Goal: Information Seeking & Learning: Find specific fact

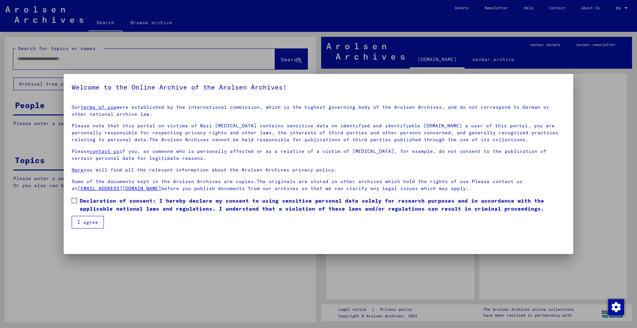
click at [81, 203] on span "Declaration of consent: I hereby declare my consent to using sensitive personal…" at bounding box center [323, 205] width 486 height 16
click at [90, 220] on button "I agree" at bounding box center [88, 222] width 32 height 13
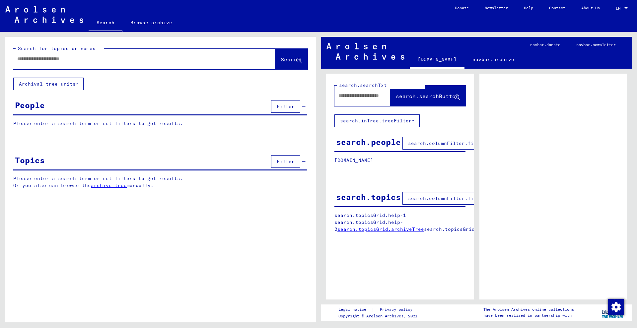
click at [64, 60] on input "text" at bounding box center [138, 58] width 242 height 7
paste input "**********"
click at [287, 64] on button "Search" at bounding box center [291, 59] width 33 height 21
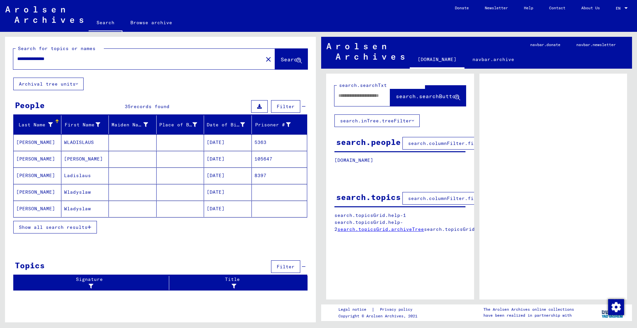
click at [182, 145] on mat-cell at bounding box center [181, 142] width 48 height 16
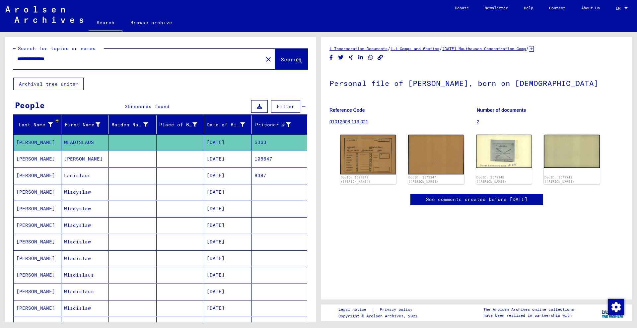
click at [187, 162] on mat-cell at bounding box center [181, 159] width 48 height 16
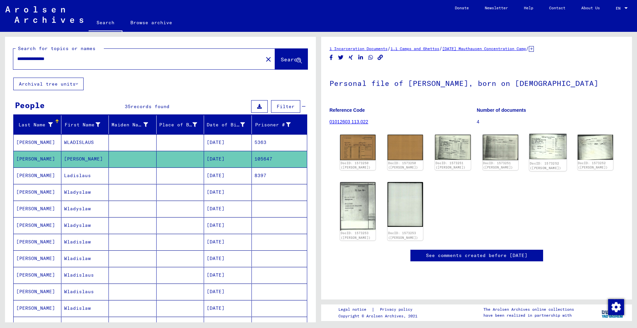
click at [537, 148] on img at bounding box center [547, 147] width 37 height 26
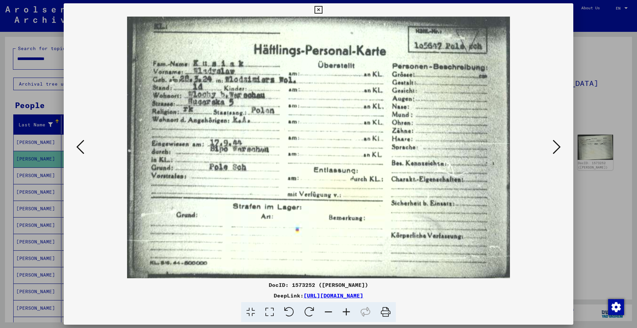
click at [585, 192] on div at bounding box center [318, 164] width 637 height 328
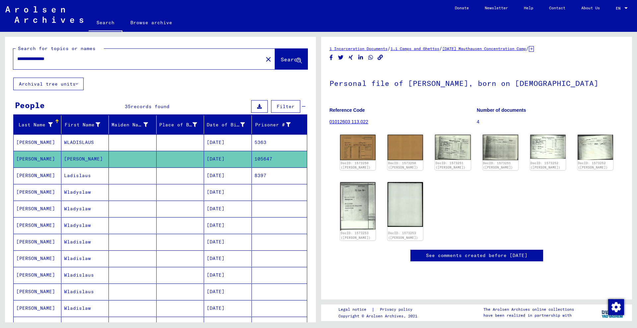
click at [183, 182] on mat-cell at bounding box center [181, 176] width 48 height 16
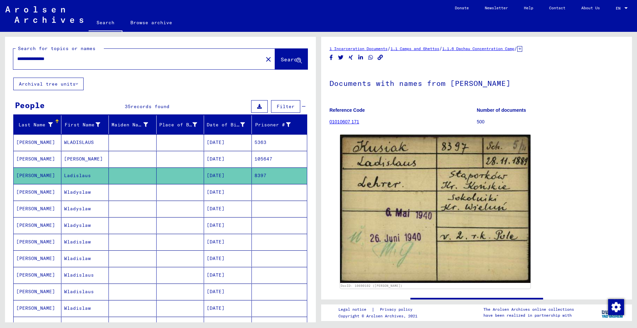
click at [522, 49] on icon at bounding box center [519, 49] width 5 height 6
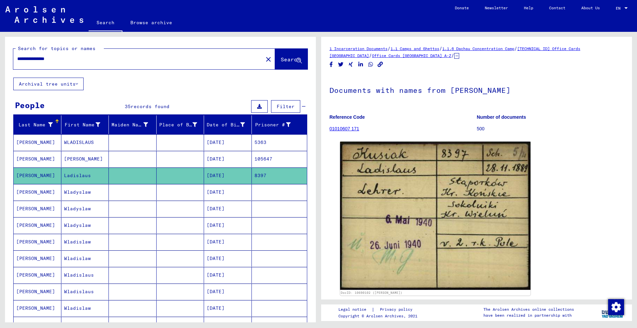
click at [624, 9] on div at bounding box center [626, 8] width 6 height 5
click at [586, 88] on div at bounding box center [318, 164] width 637 height 328
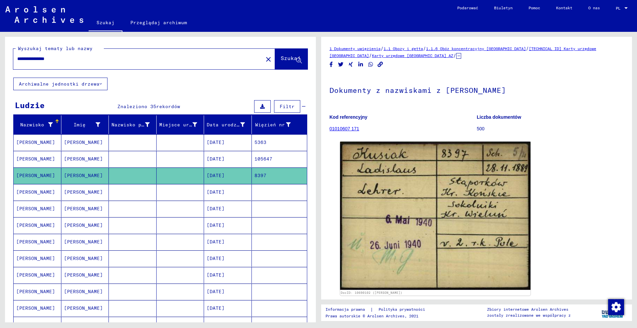
drag, startPoint x: 613, startPoint y: 50, endPoint x: 528, endPoint y: 45, distance: 85.1
click at [528, 45] on div "1 Dokumenty uwięzienia / 1.1 Obozy i getta / 1.1.6 Obóz koncentracyjny [GEOGRAP…" at bounding box center [476, 52] width 294 height 14
copy div "[TECHNICAL_ID] Karty urzędowe [GEOGRAPHIC_DATA] /"
click at [526, 48] on font "/" at bounding box center [527, 48] width 3 height 6
drag, startPoint x: 548, startPoint y: 51, endPoint x: 529, endPoint y: 48, distance: 19.5
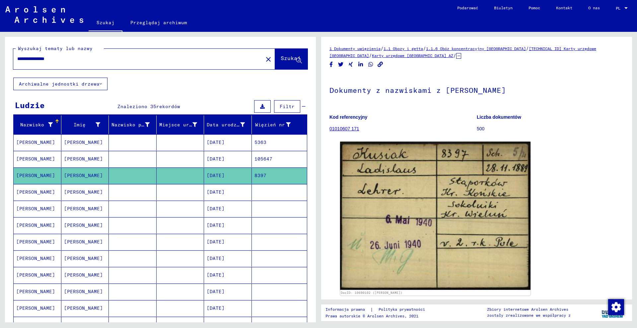
click at [529, 48] on div "1 Dokumenty uwięzienia / 1.1 Obozy i getta / 1.1.6 Obóz koncentracyjny [GEOGRAP…" at bounding box center [476, 52] width 294 height 14
copy font "[TECHNICAL_ID]"
drag, startPoint x: 373, startPoint y: 130, endPoint x: 330, endPoint y: 128, distance: 42.8
click at [330, 128] on figure "Kod referencyjny 01010607 171" at bounding box center [402, 124] width 147 height 30
copy font "01010607 171"
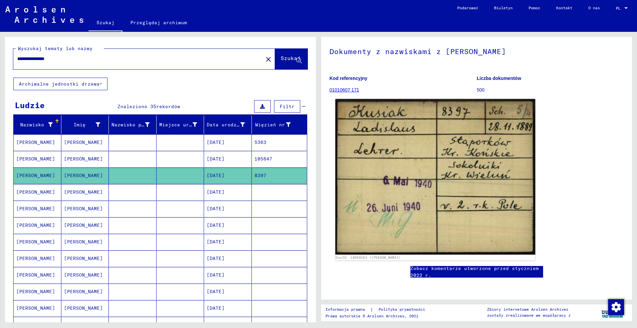
scroll to position [83, 0]
drag, startPoint x: 357, startPoint y: 210, endPoint x: 365, endPoint y: 213, distance: 8.5
click at [365, 256] on div "DocID: 10690102 ([PERSON_NAME])" at bounding box center [435, 258] width 199 height 5
click at [351, 185] on img at bounding box center [435, 177] width 200 height 156
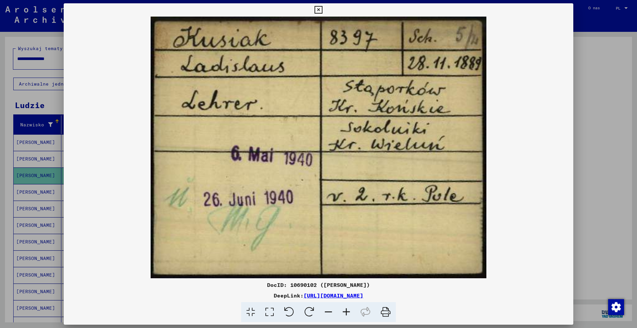
drag, startPoint x: 284, startPoint y: 286, endPoint x: 307, endPoint y: 284, distance: 23.0
click at [311, 288] on font "DocID: 10690102 ([PERSON_NAME])" at bounding box center [318, 285] width 103 height 7
copy font "10690102"
click at [595, 129] on div at bounding box center [318, 164] width 637 height 328
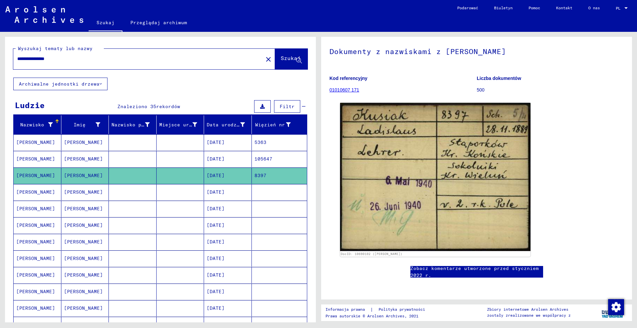
drag, startPoint x: 51, startPoint y: 12, endPoint x: 217, endPoint y: 45, distance: 169.0
click at [217, 45] on div "**********" at bounding box center [160, 57] width 294 height 24
click at [109, 60] on input "**********" at bounding box center [138, 58] width 242 height 7
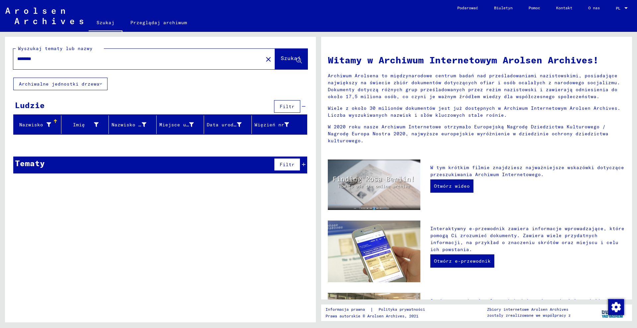
click at [114, 61] on input "********" at bounding box center [136, 58] width 238 height 7
type input "**********"
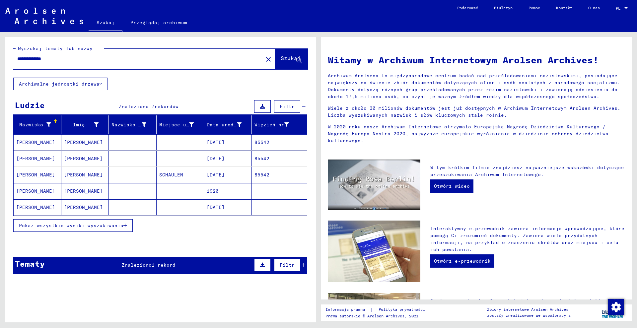
click at [171, 145] on mat-cell at bounding box center [181, 142] width 48 height 16
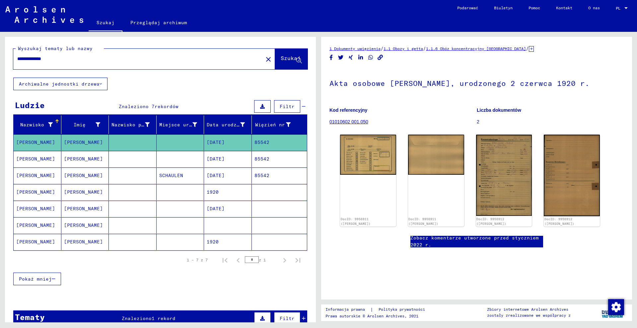
click at [531, 50] on icon at bounding box center [531, 49] width 5 height 6
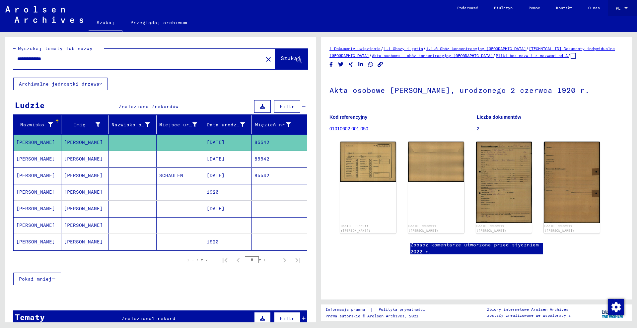
click at [623, 10] on div "PL PL" at bounding box center [622, 6] width 13 height 11
click at [612, 13] on span "English" at bounding box center [609, 11] width 16 height 5
click at [505, 79] on h1 "Akta osobowe [PERSON_NAME], urodzonego 2 czerwca 1920 r." at bounding box center [476, 89] width 294 height 29
